Goal: Task Accomplishment & Management: Use online tool/utility

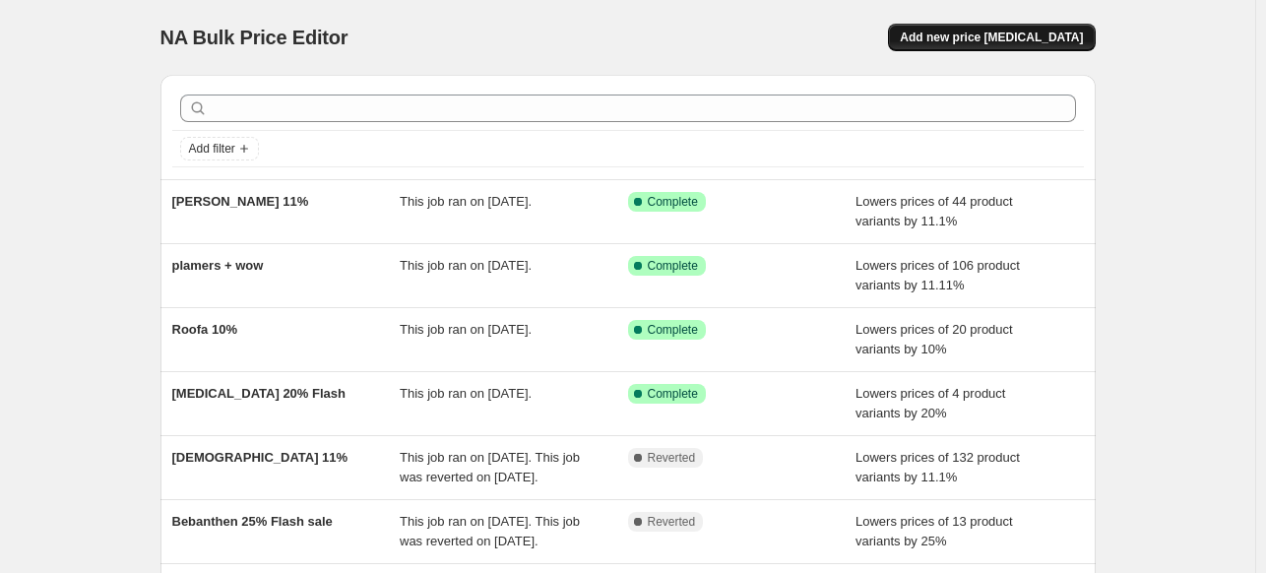
click at [1040, 31] on span "Add new price [MEDICAL_DATA]" at bounding box center [991, 38] width 183 height 16
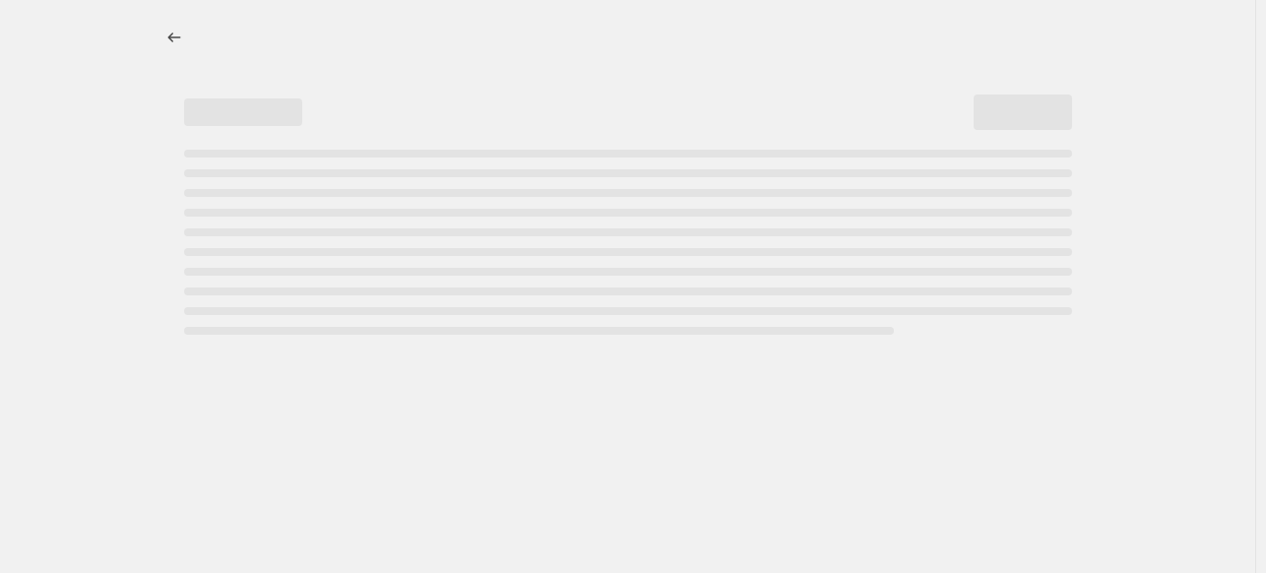
select select "percentage"
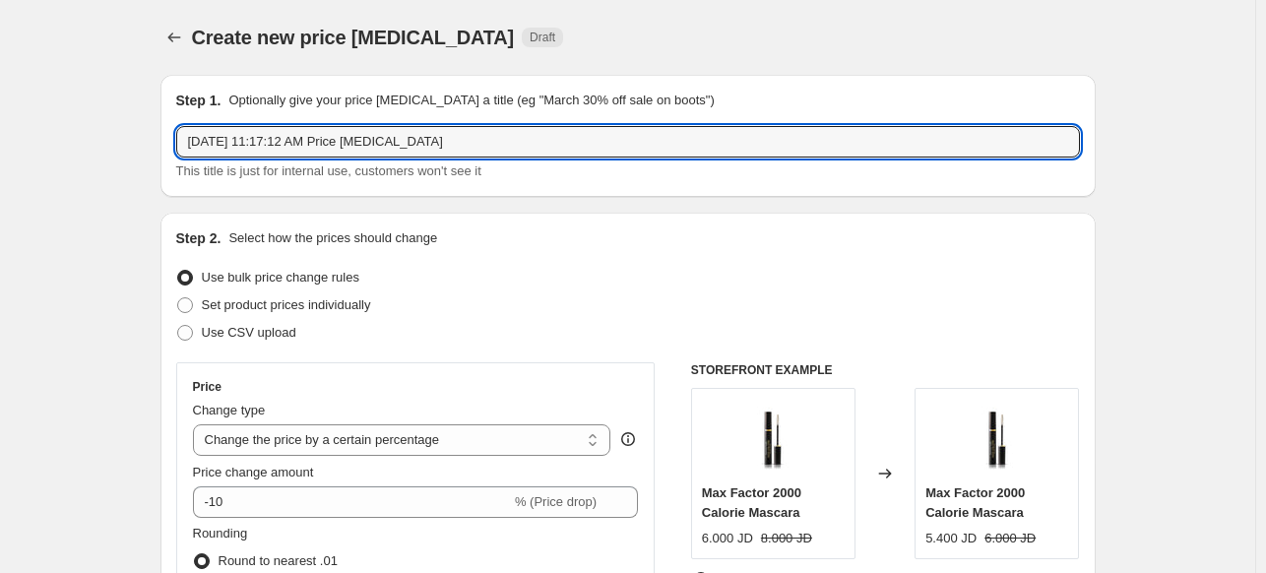
drag, startPoint x: 465, startPoint y: 138, endPoint x: 146, endPoint y: 123, distance: 319.4
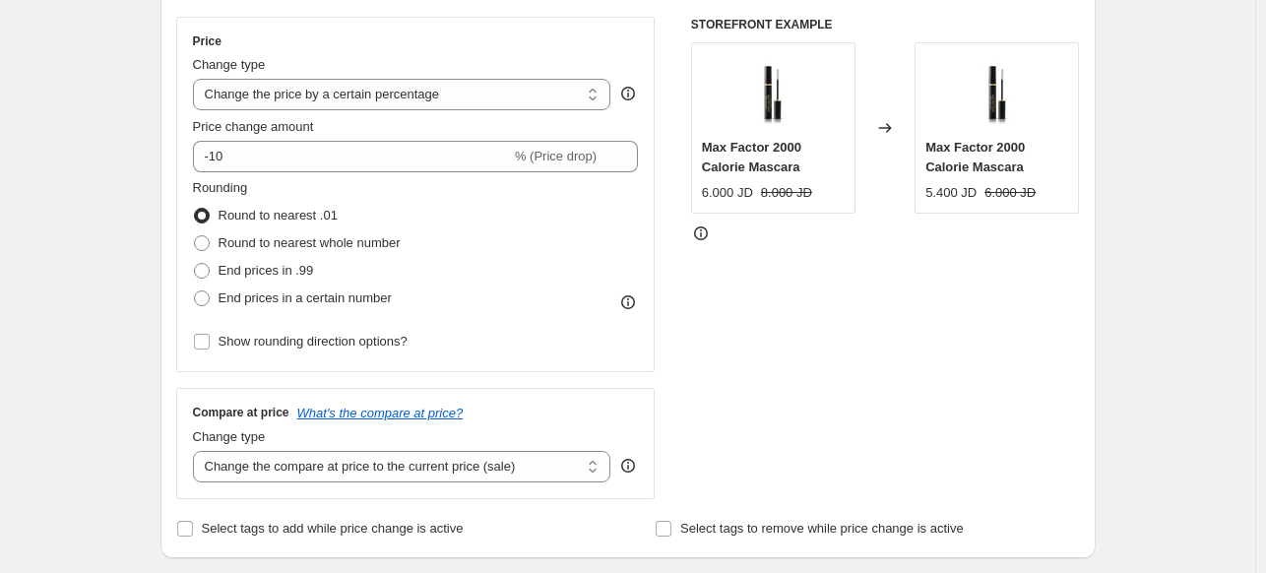
scroll to position [394, 0]
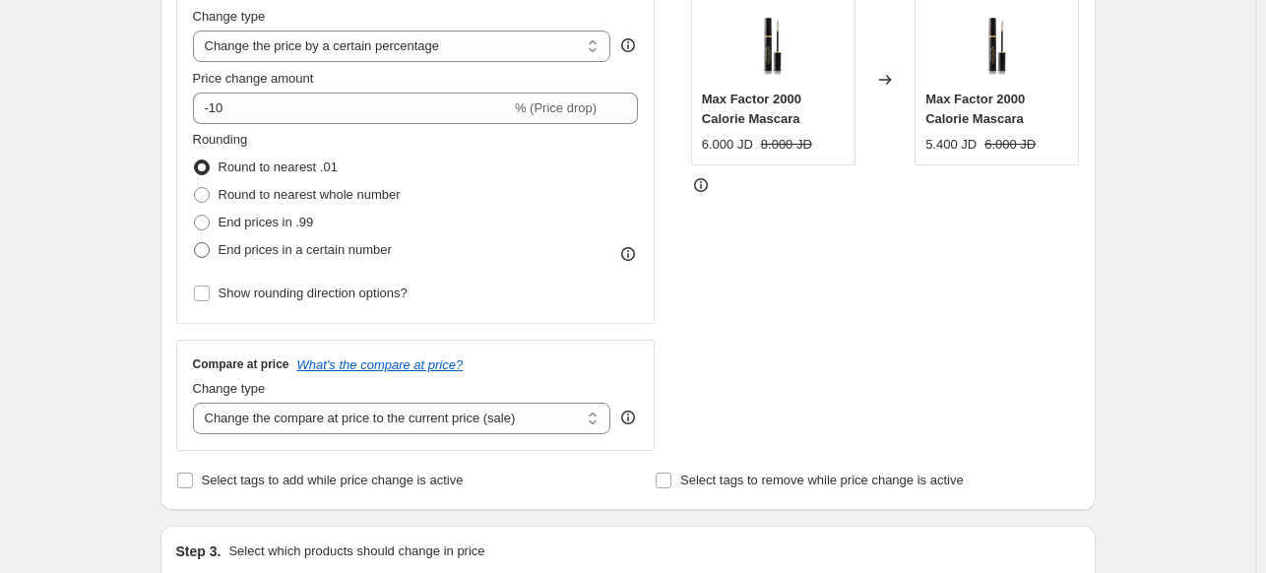
type input "the newlab"
click at [288, 251] on span "End prices in a certain number" at bounding box center [305, 249] width 173 height 15
click at [195, 243] on input "End prices in a certain number" at bounding box center [194, 242] width 1 height 1
radio input "true"
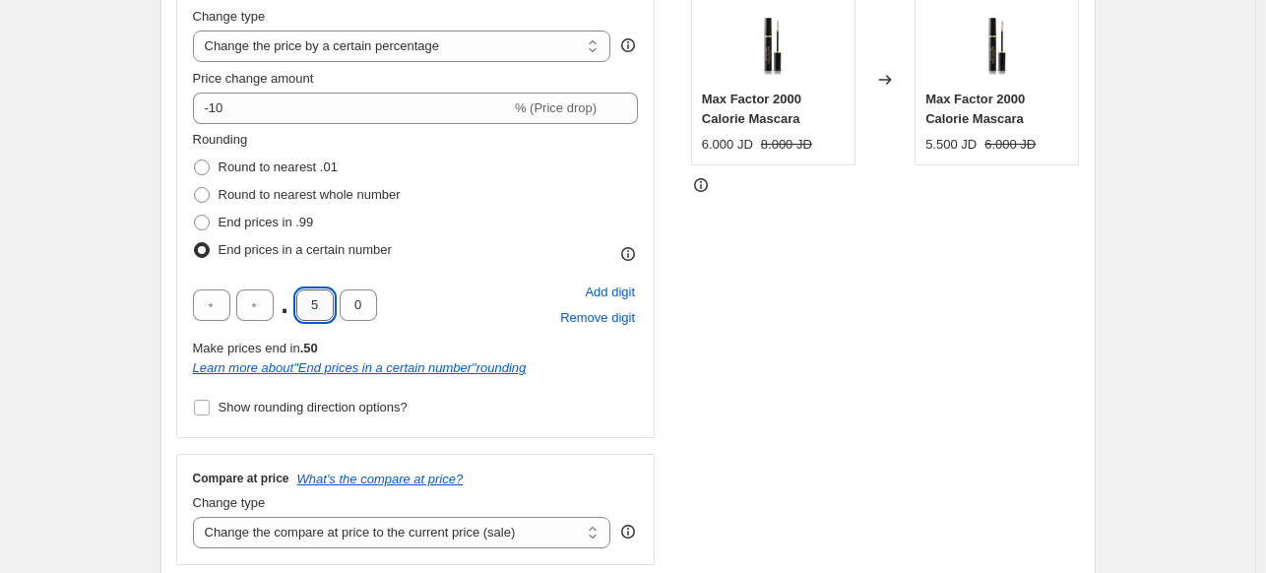
click at [323, 311] on input "5" at bounding box center [314, 306] width 37 height 32
click at [477, 317] on div ". 0 Add digit Remove digit" at bounding box center [416, 305] width 446 height 51
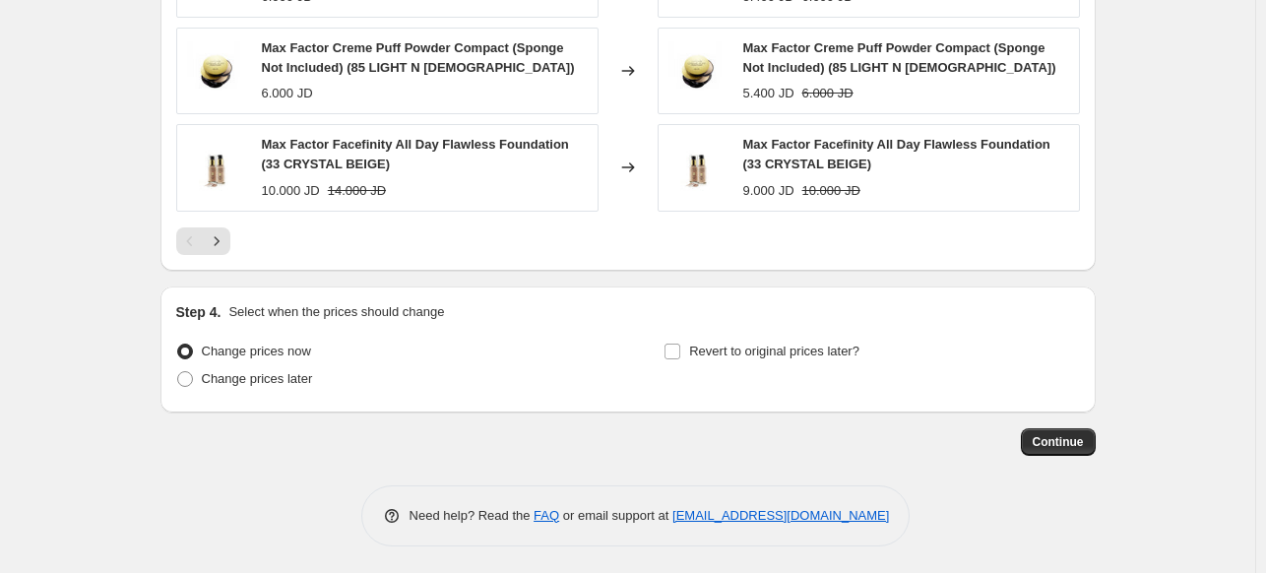
scroll to position [1040, 0]
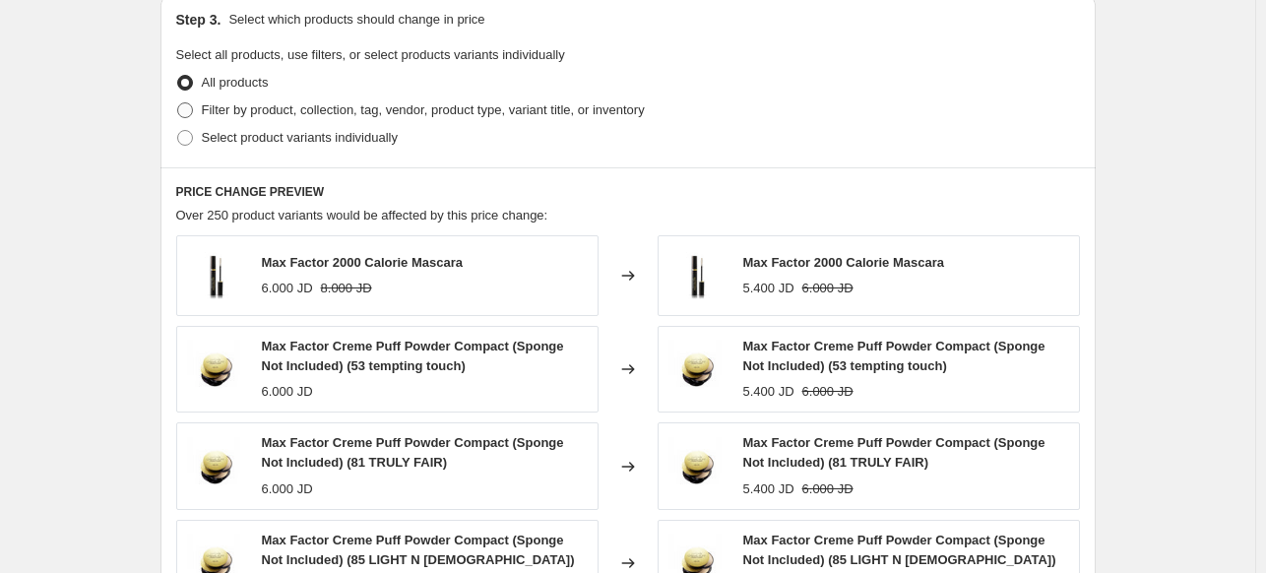
click at [275, 117] on span "Filter by product, collection, tag, vendor, product type, variant title, or inv…" at bounding box center [423, 109] width 443 height 15
click at [178, 103] on input "Filter by product, collection, tag, vendor, product type, variant title, or inv…" at bounding box center [177, 102] width 1 height 1
radio input "true"
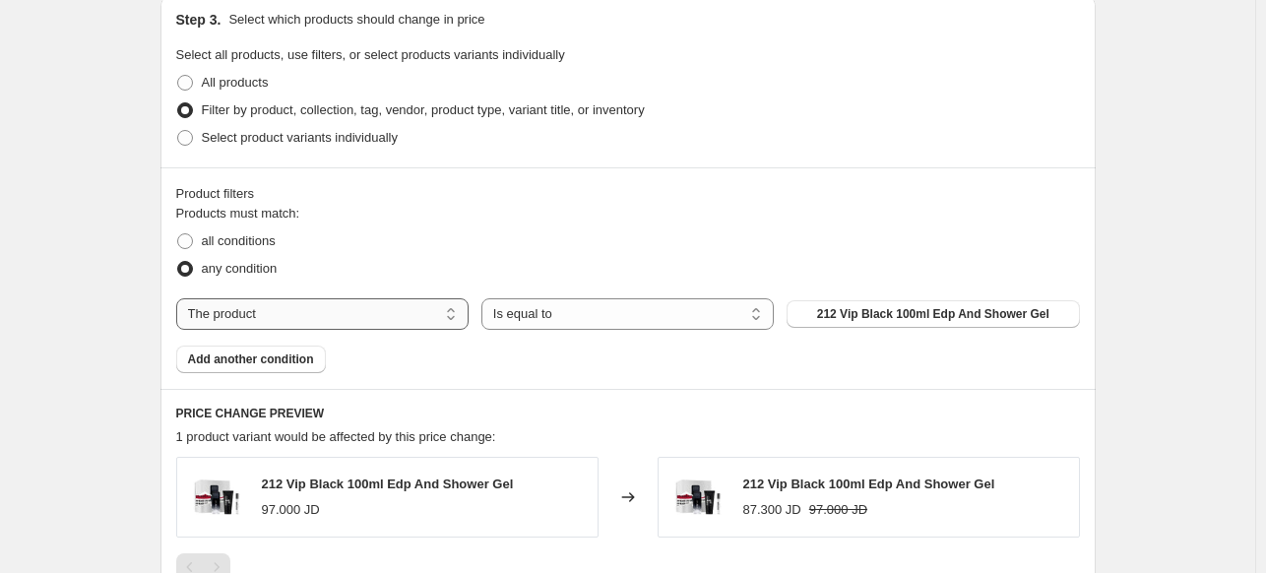
click at [308, 301] on select "The product The product's collection The product's tag The product's vendor The…" at bounding box center [322, 314] width 292 height 32
click at [310, 314] on select "The product The product's collection The product's tag The product's vendor The…" at bounding box center [322, 314] width 292 height 32
click at [310, 317] on select "The product The product's collection The product's tag The product's vendor The…" at bounding box center [322, 314] width 292 height 32
select select "collection"
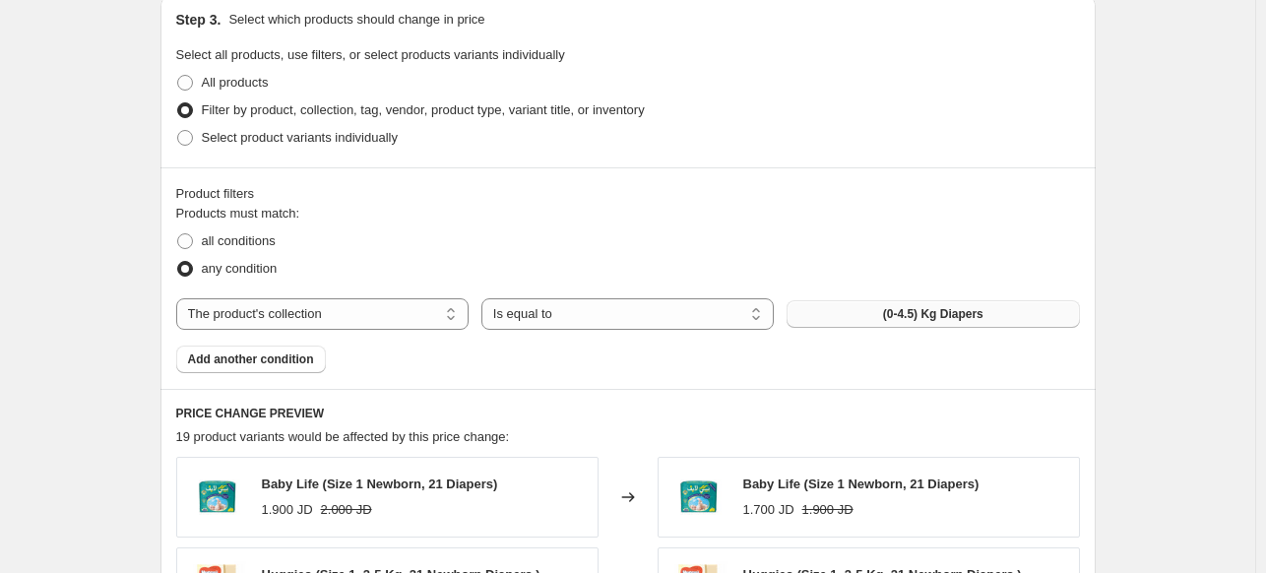
click at [886, 309] on button "(0-4.5) Kg Diapers" at bounding box center [933, 314] width 292 height 28
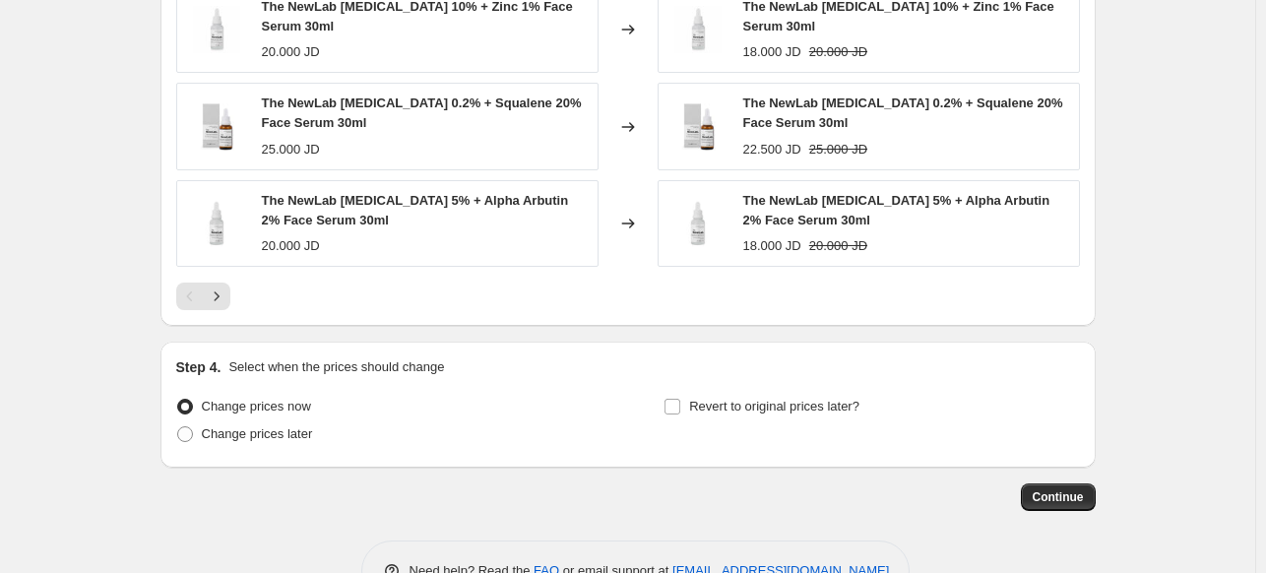
scroll to position [1748, 0]
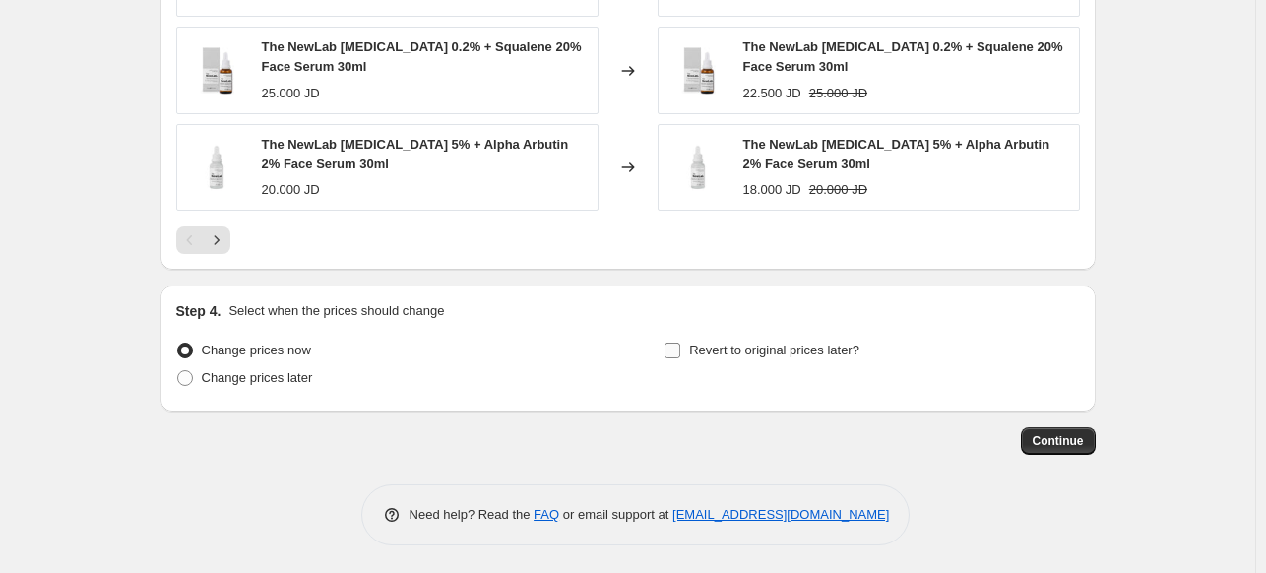
click at [681, 357] on span at bounding box center [673, 351] width 18 height 18
click at [680, 357] on input "Revert to original prices later?" at bounding box center [673, 351] width 16 height 16
checkbox input "true"
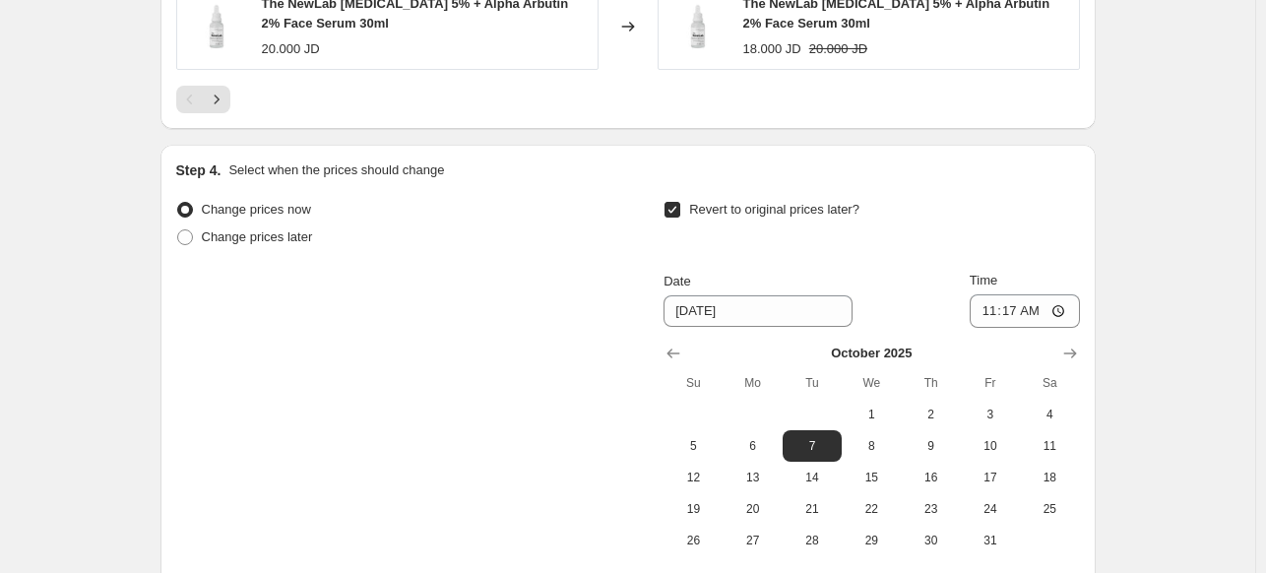
scroll to position [2043, 0]
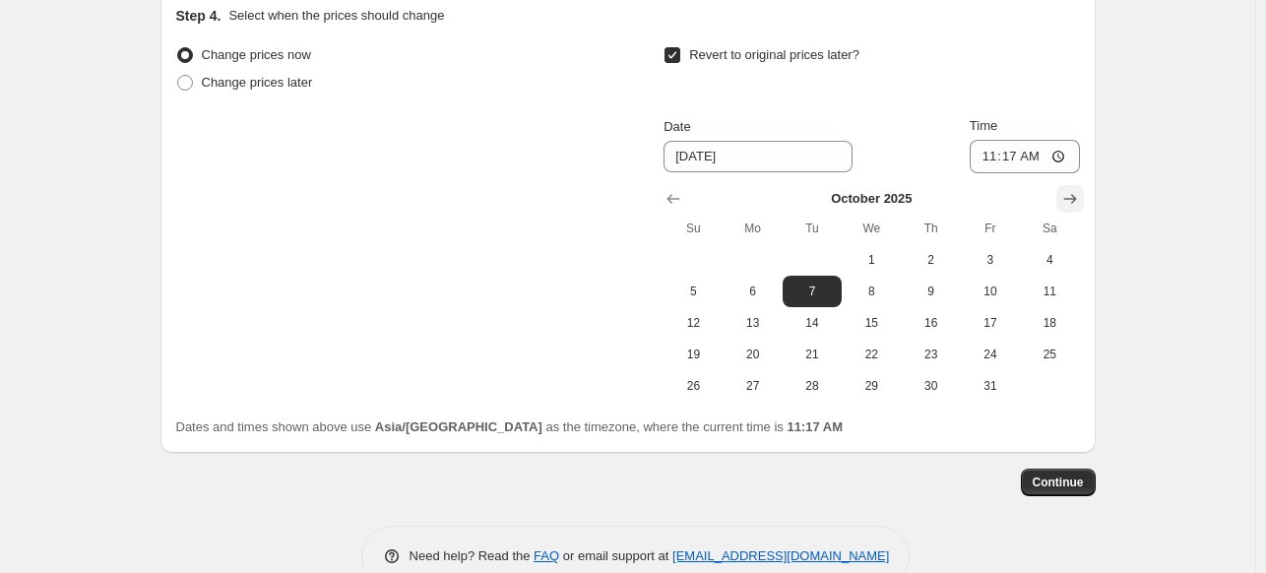
click at [1075, 200] on icon "Show next month, November 2025" at bounding box center [1071, 199] width 20 height 20
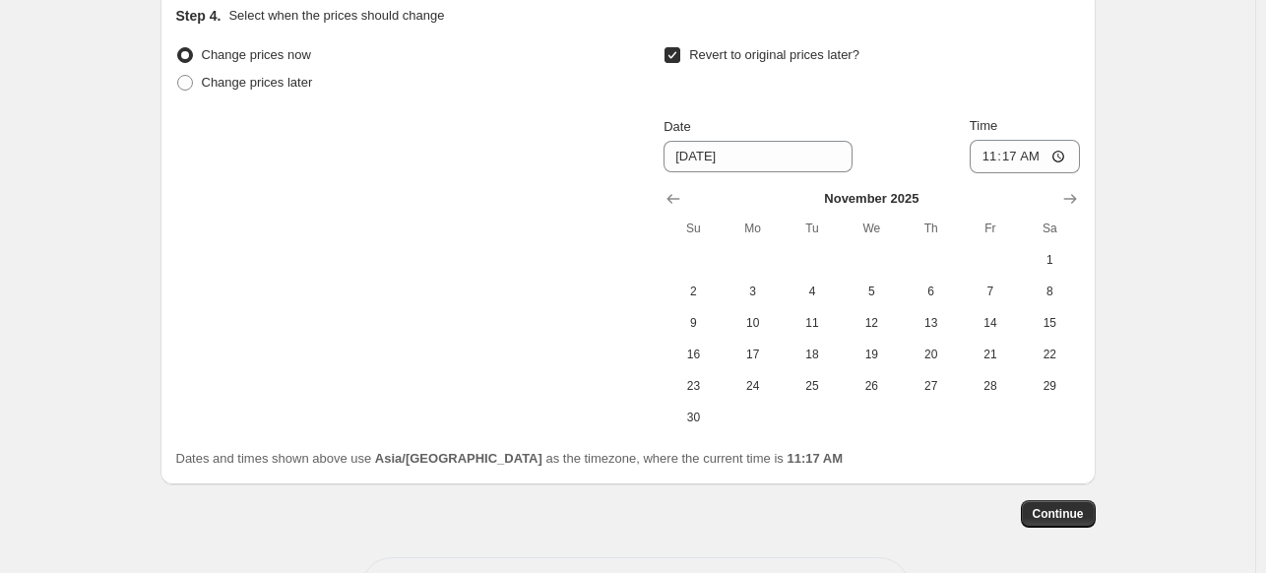
click at [662, 192] on div "[DATE] Su Mo Tu We Th Fr Sa 1 2 3 4 5 6 7 8 9 10 11 12 13 14 15 16 17 18 19 20 …" at bounding box center [863, 303] width 431 height 260
click at [674, 196] on icon "Show previous month, October 2025" at bounding box center [674, 199] width 13 height 10
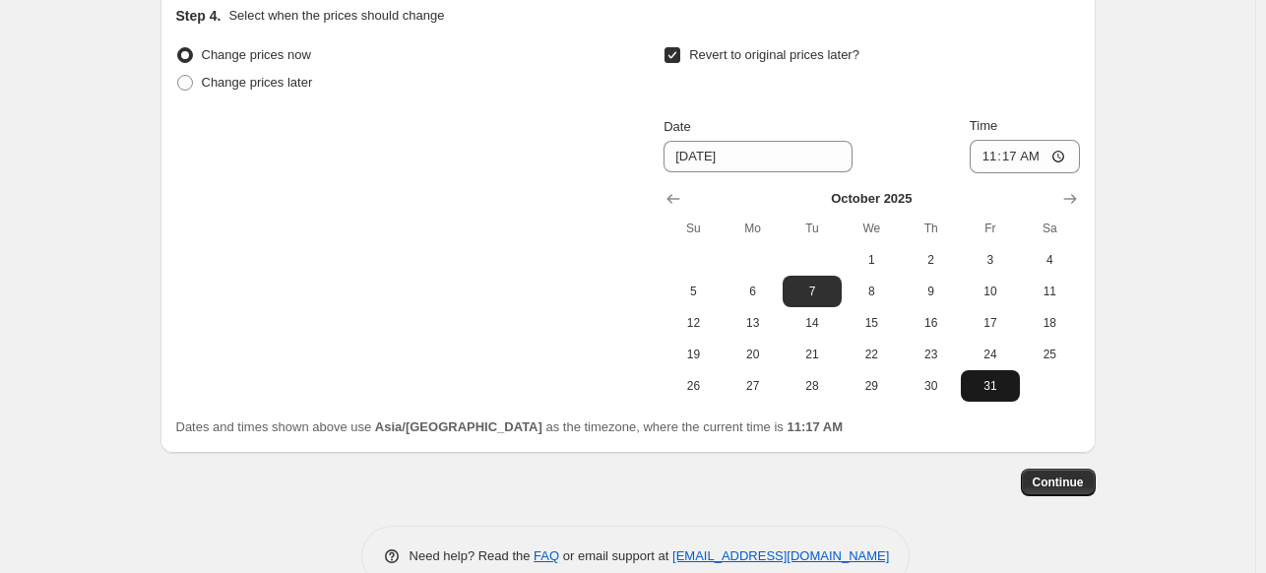
click at [988, 390] on span "31" at bounding box center [990, 386] width 43 height 16
type input "[DATE]"
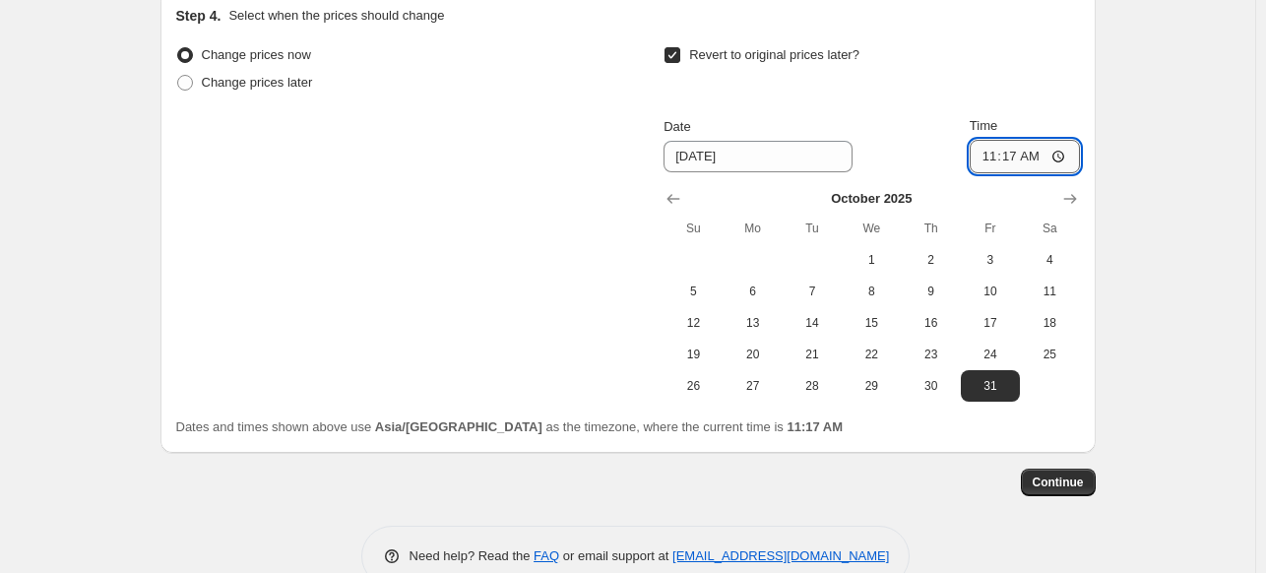
click at [1067, 148] on input "11:17" at bounding box center [1025, 156] width 110 height 33
type input "23:59"
click at [1084, 478] on span "Continue" at bounding box center [1058, 483] width 51 height 16
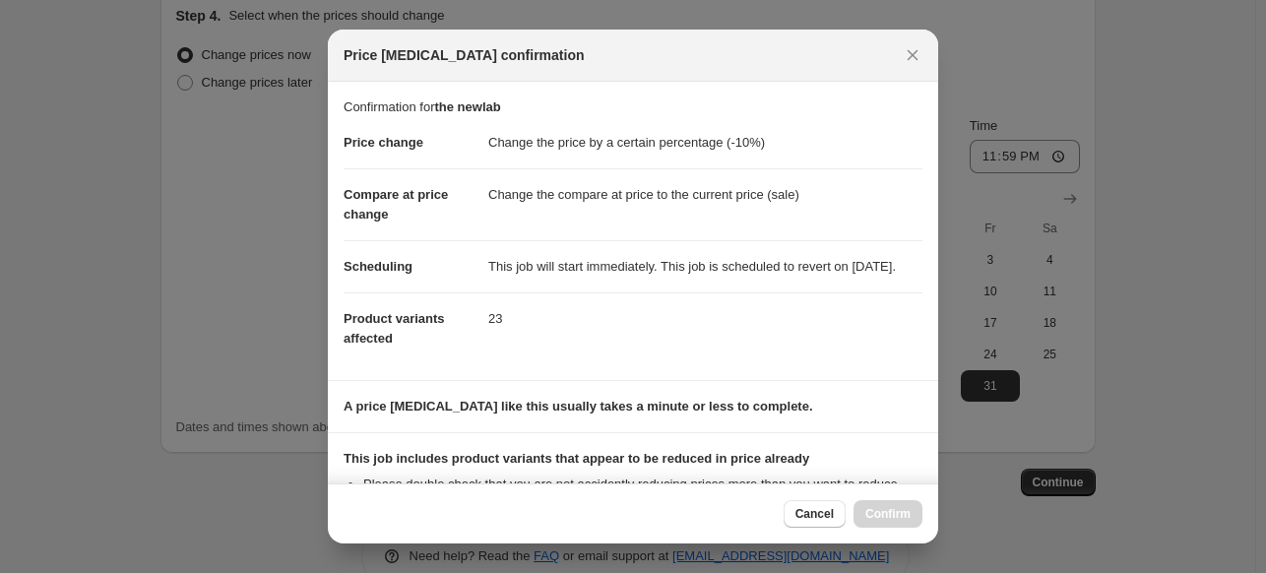
scroll to position [273, 0]
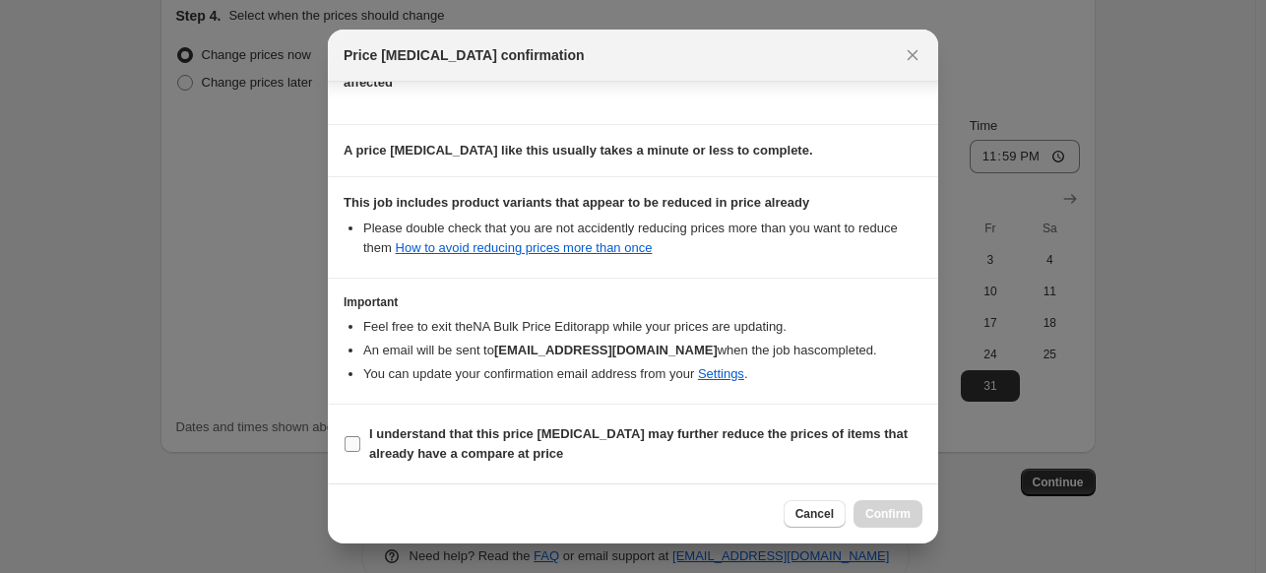
click at [539, 433] on b "I understand that this price [MEDICAL_DATA] may further reduce the prices of it…" at bounding box center [638, 443] width 539 height 34
click at [360, 436] on input "I understand that this price [MEDICAL_DATA] may further reduce the prices of it…" at bounding box center [353, 444] width 16 height 16
checkbox input "true"
click at [878, 519] on span "Confirm" at bounding box center [888, 514] width 45 height 16
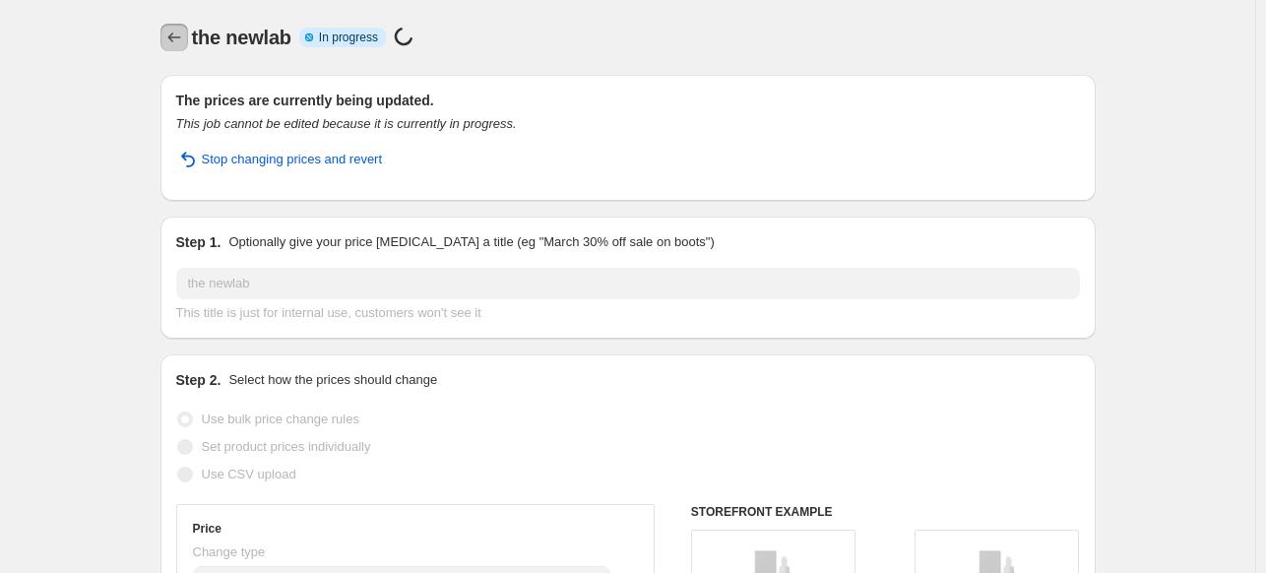
click at [181, 40] on icon "Price change jobs" at bounding box center [174, 38] width 20 height 20
